Goal: Transaction & Acquisition: Purchase product/service

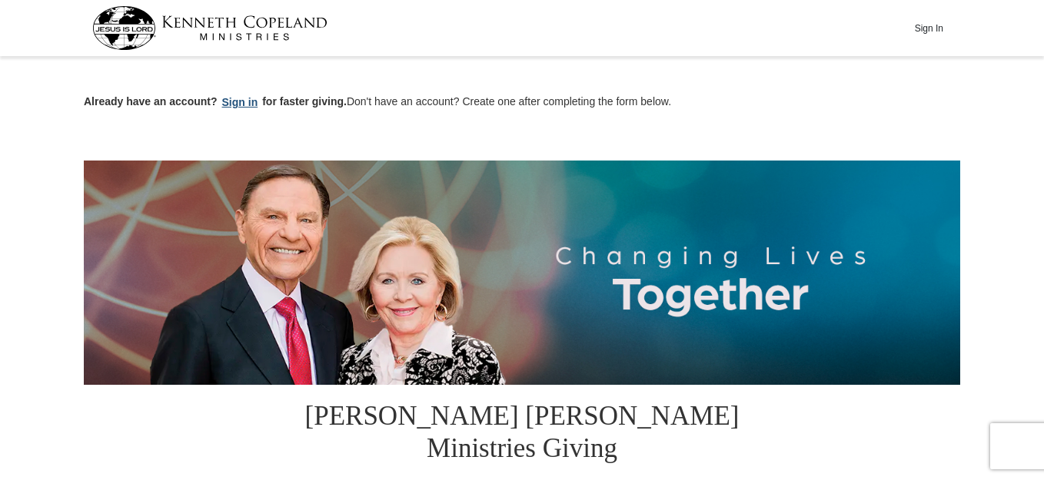
click at [239, 101] on button "Sign in" at bounding box center [240, 103] width 45 height 18
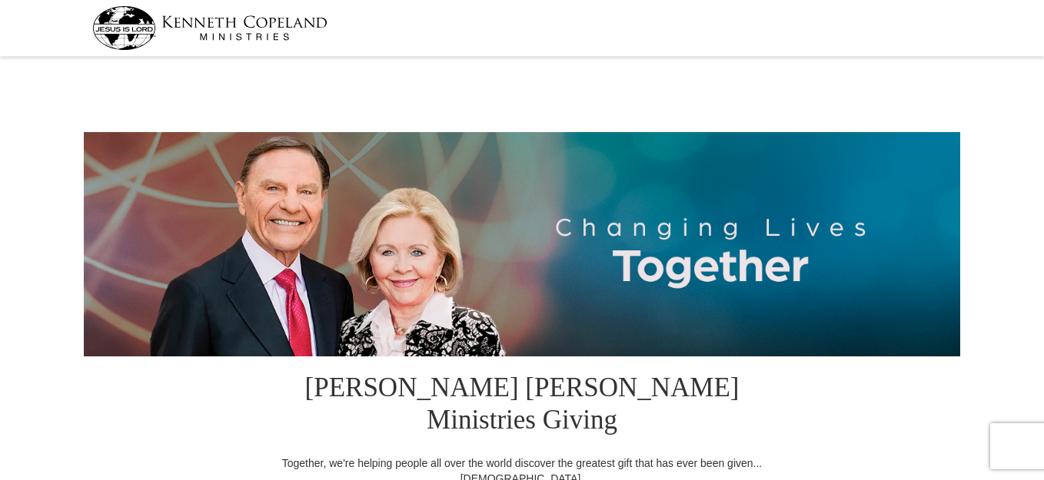
select select "OK"
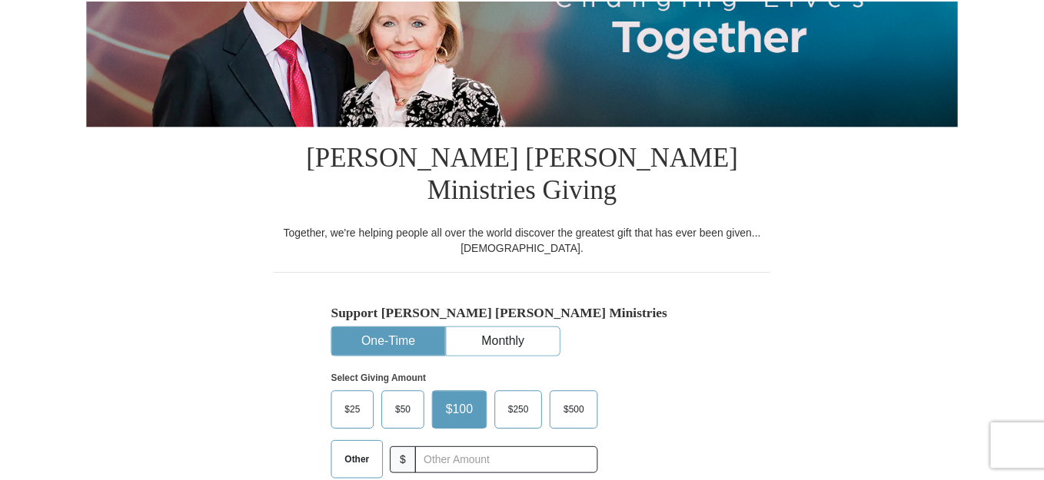
scroll to position [307, 0]
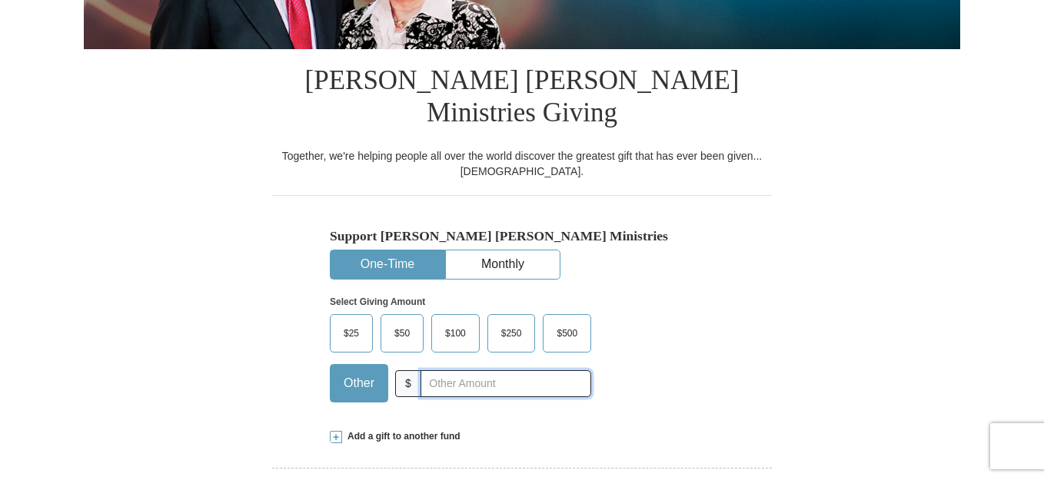
drag, startPoint x: 416, startPoint y: 348, endPoint x: 440, endPoint y: 357, distance: 25.3
click at [420, 370] on input "text" at bounding box center [505, 383] width 171 height 27
type input "2"
type input "132"
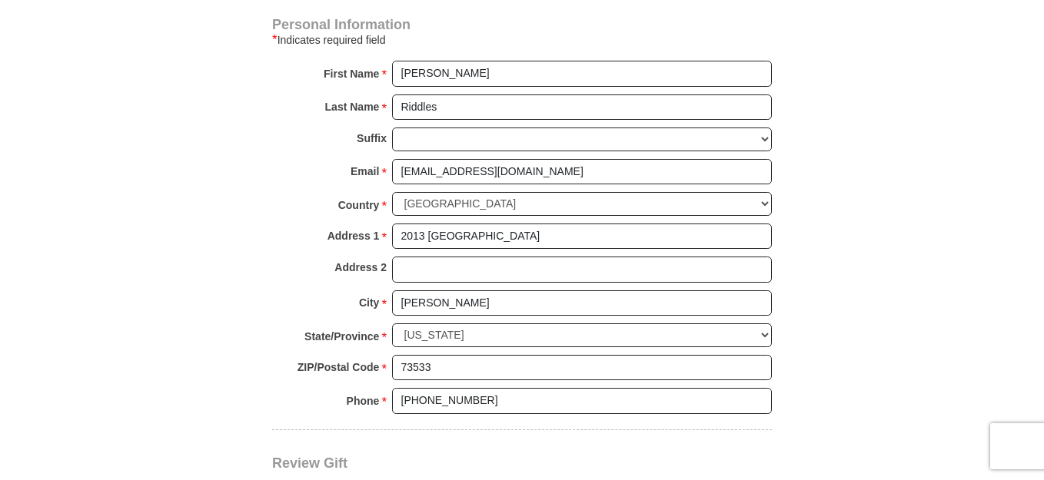
scroll to position [1230, 0]
